Goal: Task Accomplishment & Management: Complete application form

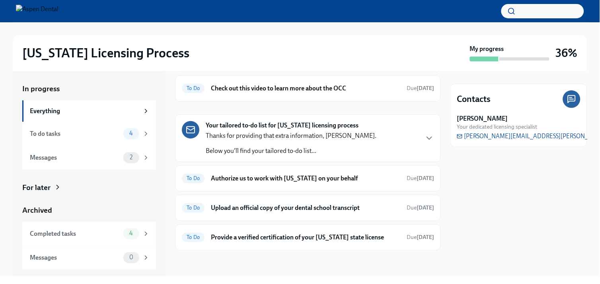
scroll to position [85, 0]
click at [293, 180] on h6 "Authorize us to work with [US_STATE] on your behalf" at bounding box center [306, 178] width 190 height 9
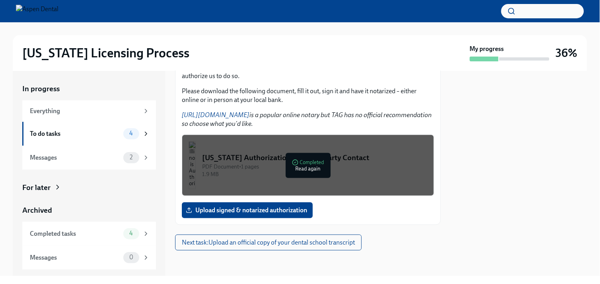
scroll to position [116, 0]
click at [260, 244] on span "Next task : Upload an official copy of your dental school transcript" at bounding box center [268, 243] width 173 height 8
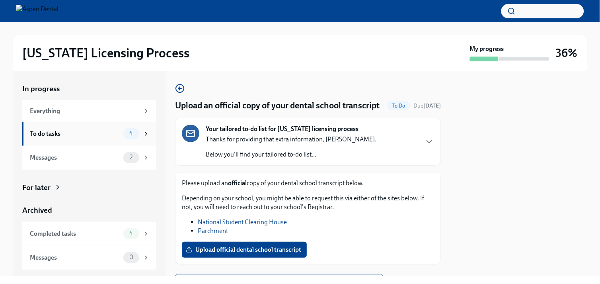
click at [108, 136] on div "To do tasks" at bounding box center [75, 133] width 90 height 9
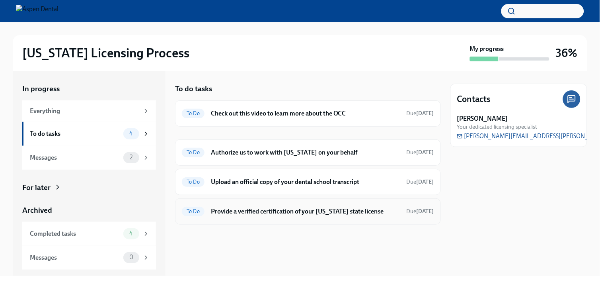
click at [299, 213] on h6 "Provide a verified certification of your [US_STATE] state license" at bounding box center [306, 211] width 190 height 9
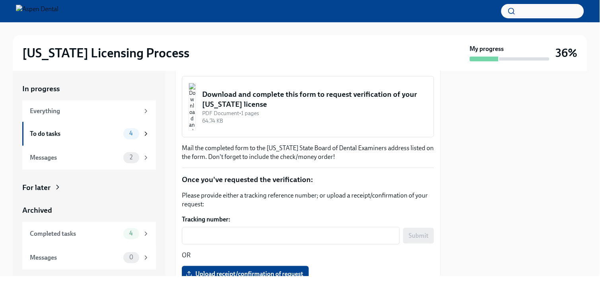
scroll to position [130, 0]
click at [196, 120] on img "button" at bounding box center [192, 106] width 7 height 48
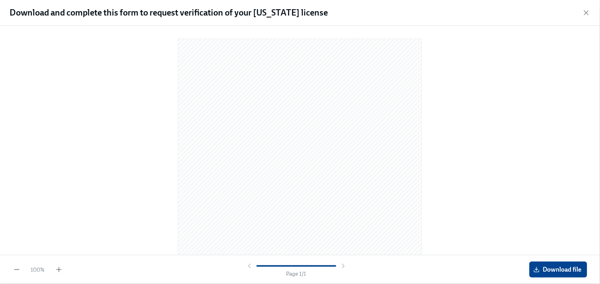
scroll to position [100, 0]
click at [547, 267] on span "Download file" at bounding box center [559, 270] width 47 height 8
